Goal: Communication & Community: Answer question/provide support

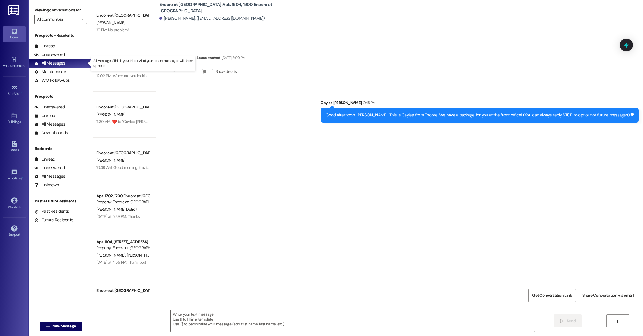
click at [57, 65] on div "All Messages" at bounding box center [49, 63] width 31 height 6
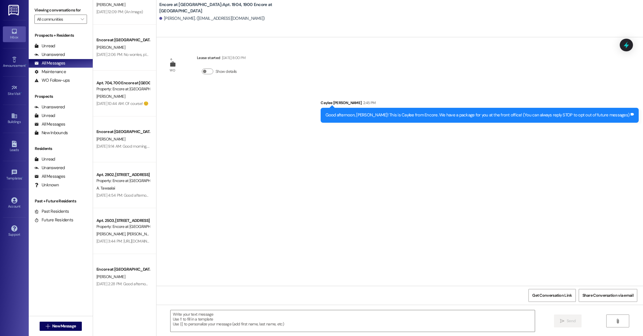
scroll to position [1036, 0]
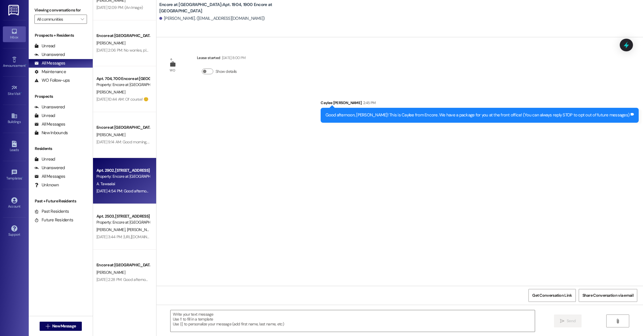
click at [133, 178] on div "Property: Encore at [GEOGRAPHIC_DATA]" at bounding box center [122, 177] width 53 height 6
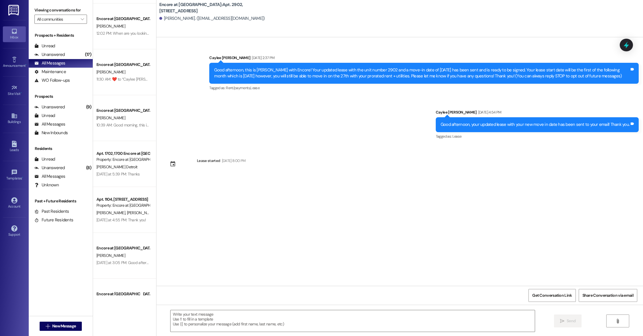
scroll to position [0, 0]
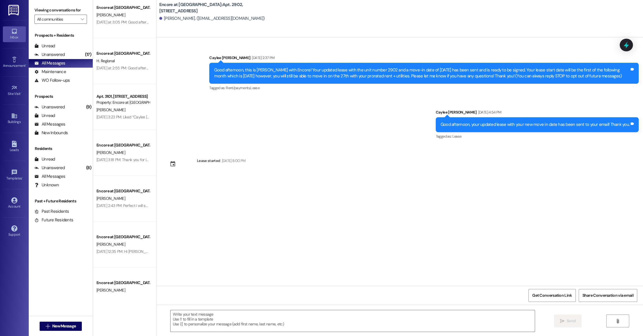
click at [125, 194] on div "Apt. 1702, 1700 Encore at [GEOGRAPHIC_DATA] Property: Encore at [GEOGRAPHIC_DAT…" at bounding box center [124, 148] width 63 height 296
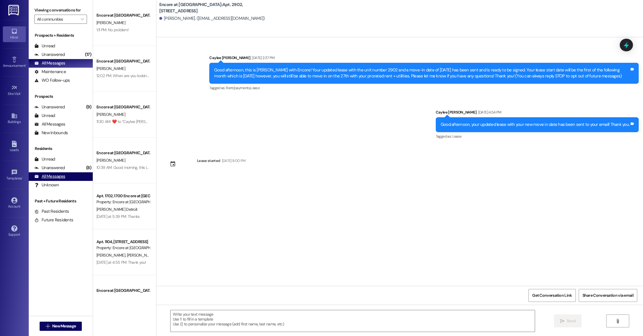
click at [58, 174] on div "All Messages" at bounding box center [49, 177] width 31 height 6
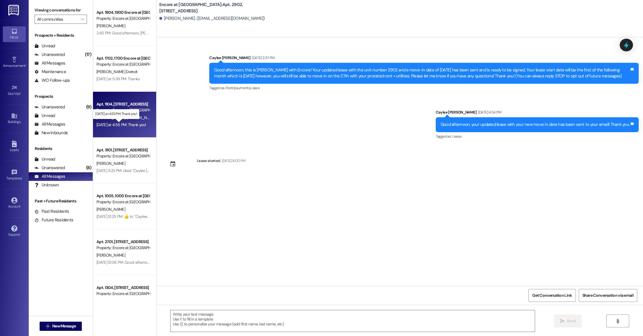
click at [124, 125] on div "[DATE] at 4:55 PM: Thank you! [DATE] at 4:55 PM: Thank you!" at bounding box center [121, 124] width 50 height 5
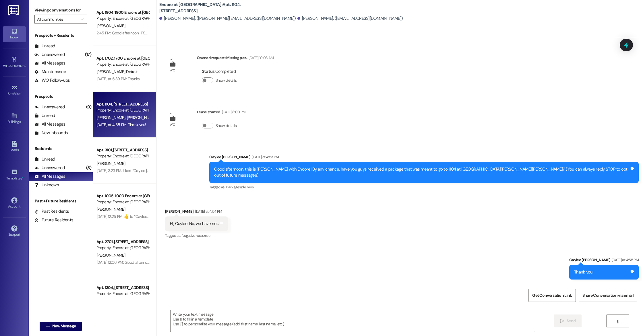
click at [185, 145] on div "Sent via SMS Caylee [PERSON_NAME] [DATE] at 4:53 PM Good afternoon, this is Cay…" at bounding box center [399, 168] width 486 height 55
